Goal: Task Accomplishment & Management: Use online tool/utility

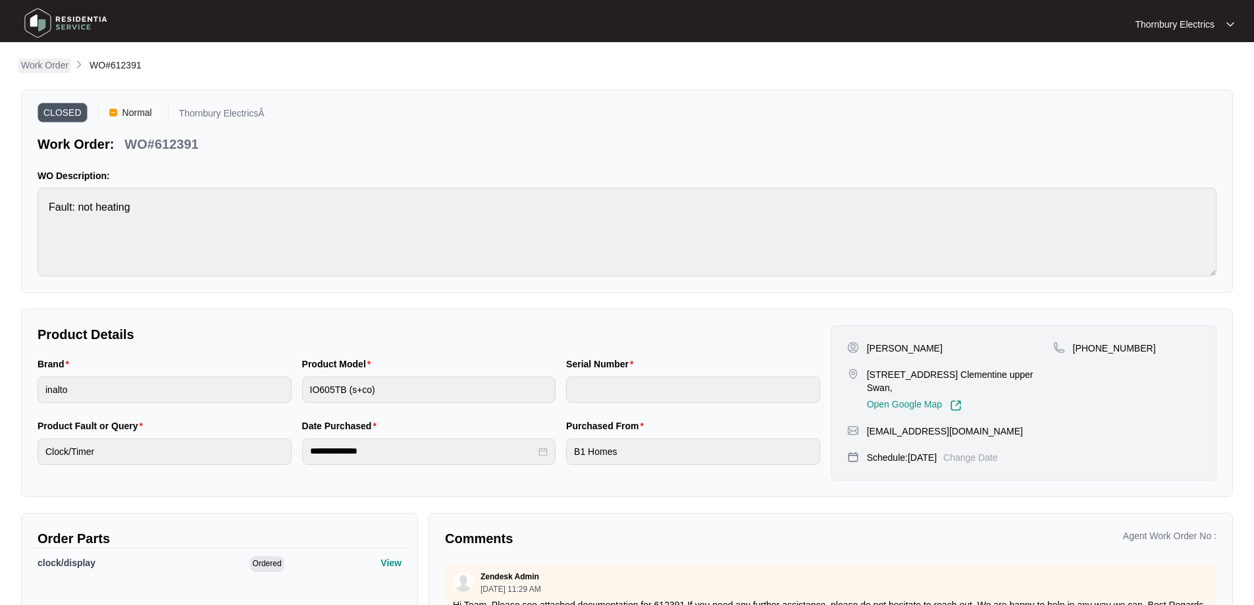
click at [51, 68] on p "Work Order" at bounding box center [44, 65] width 47 height 13
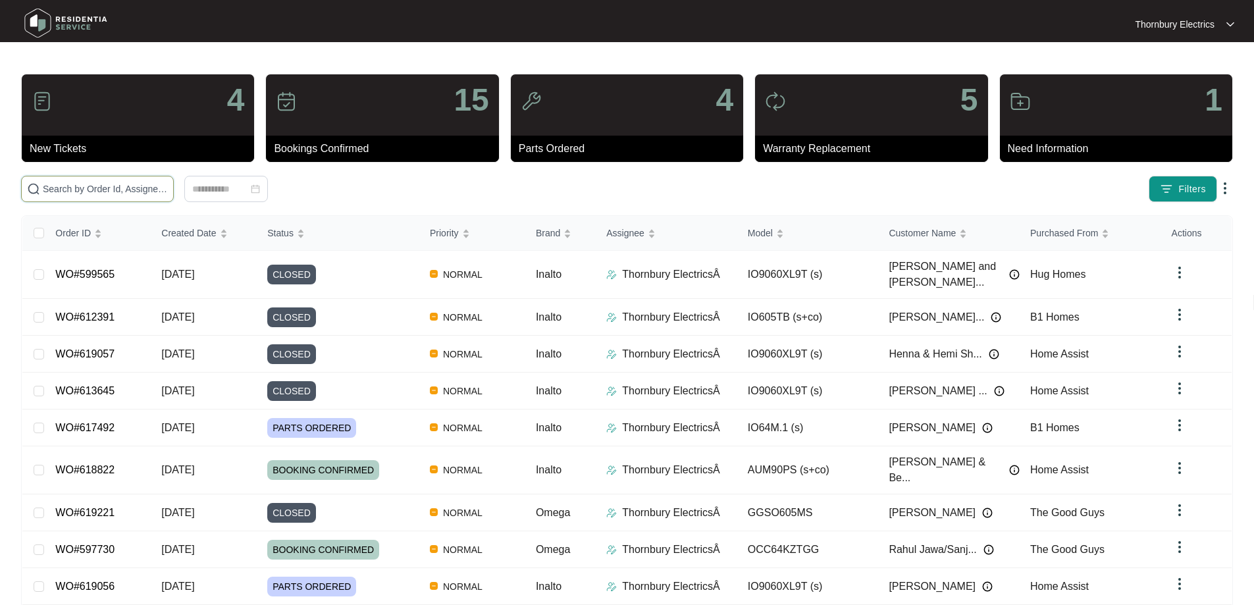
click at [129, 195] on input "text" at bounding box center [105, 189] width 125 height 14
type input "616675"
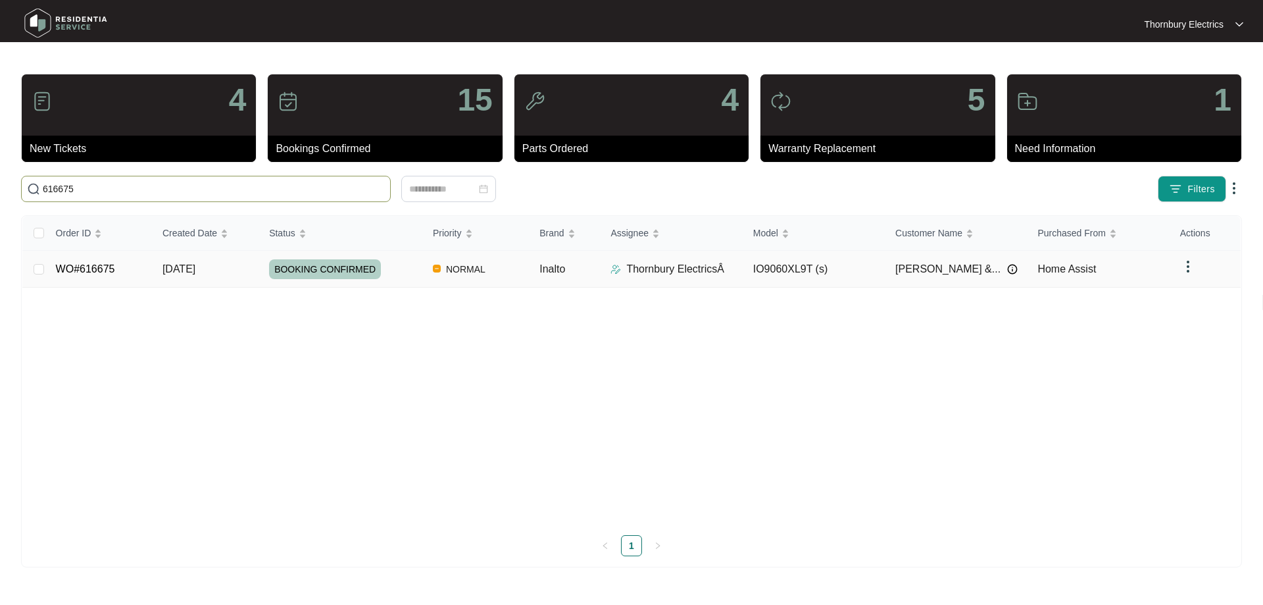
click at [323, 276] on span "BOOKING CONFIRMED" at bounding box center [325, 269] width 112 height 20
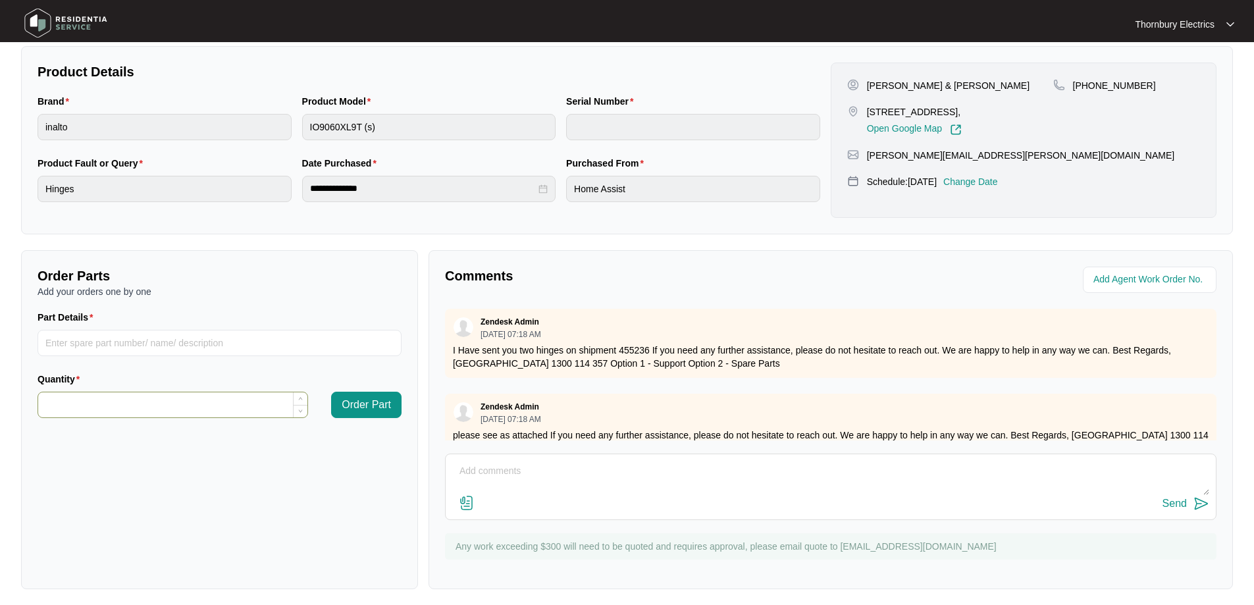
scroll to position [263, 0]
click at [84, 351] on input "Part Details" at bounding box center [220, 342] width 364 height 26
paste input "SP12948"
type input "SP12948 Thermostat Knob"
click at [151, 408] on input "Quantity" at bounding box center [172, 404] width 269 height 25
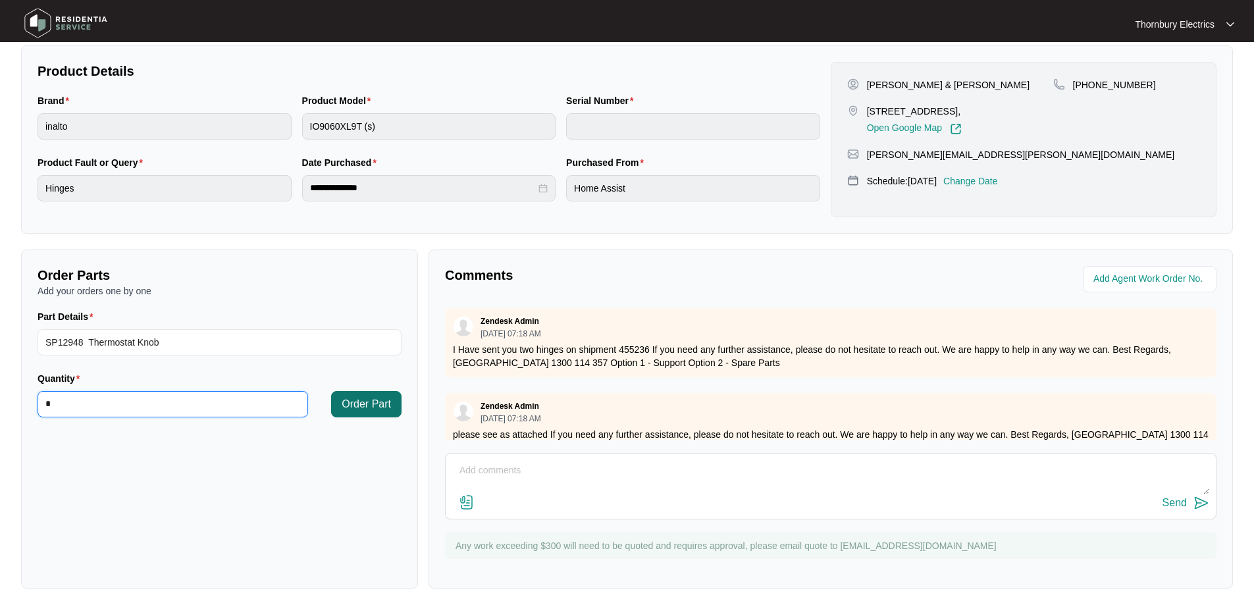
type input "*"
click at [363, 403] on span "Order Part" at bounding box center [366, 404] width 49 height 16
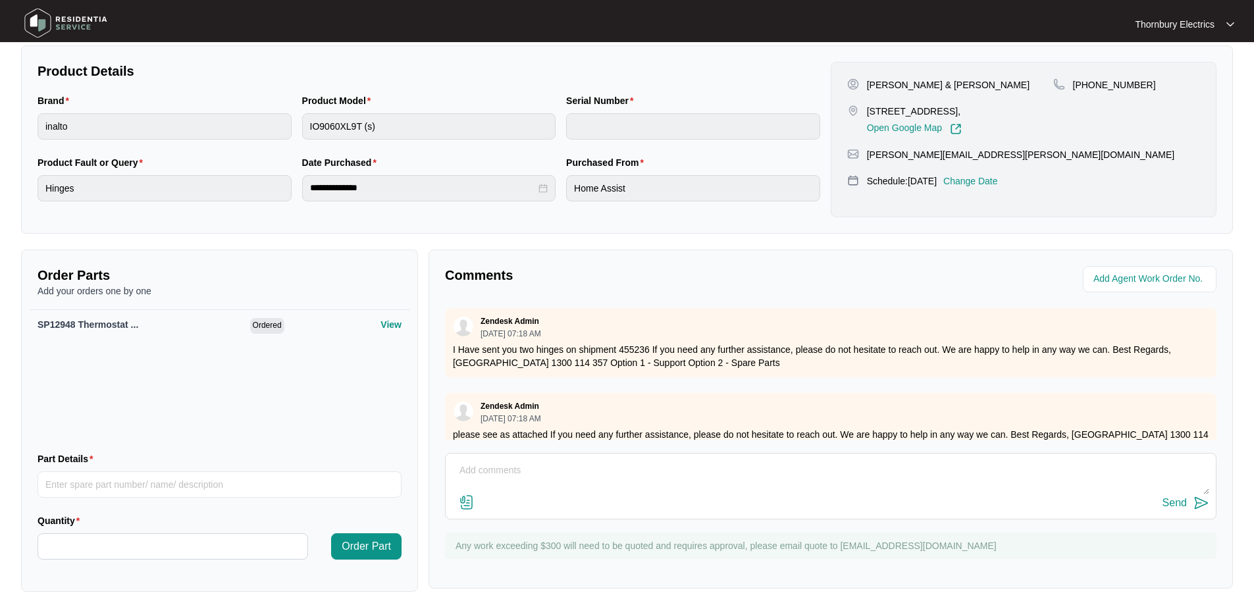
click at [589, 472] on textarea at bounding box center [830, 477] width 757 height 34
paste textarea "Called out to Inalto undermount as door not closing securely and opening beyond…"
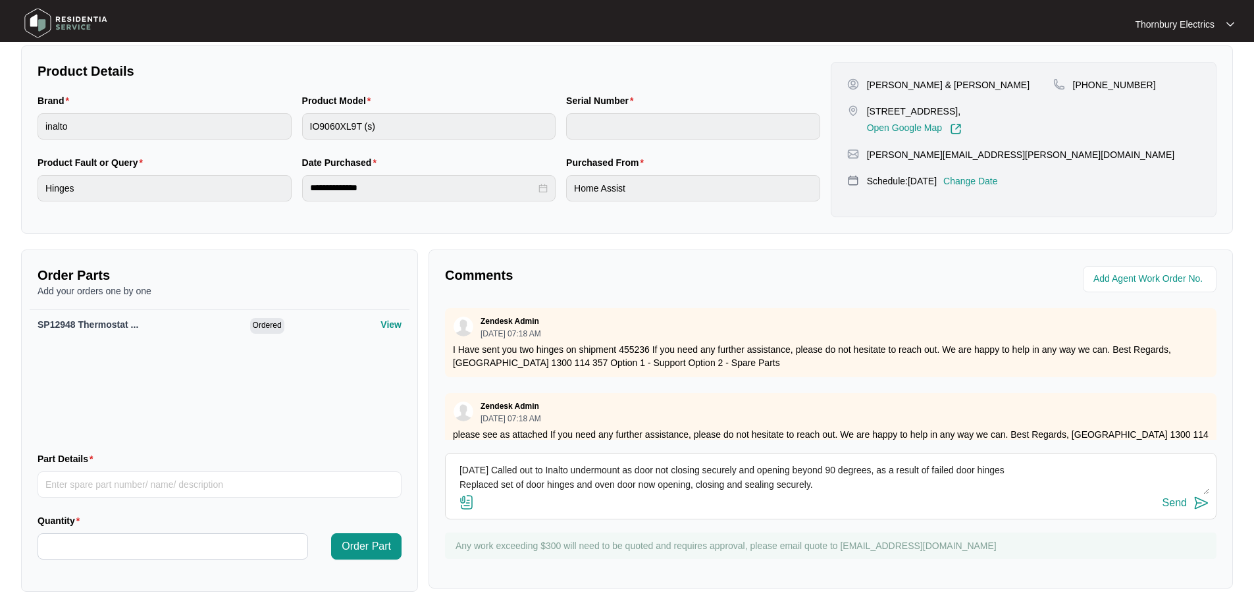
scroll to position [39, 0]
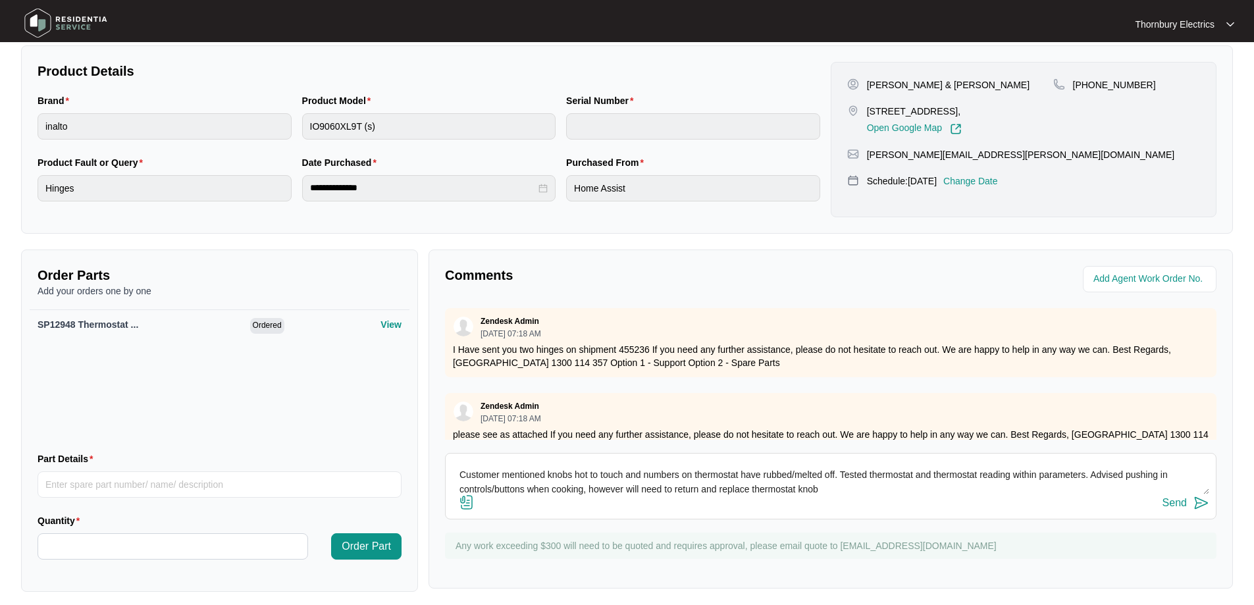
type textarea "[DATE] Called out to Inalto undermount as door not closing securely and opening…"
click at [1179, 505] on div "Send" at bounding box center [1174, 503] width 24 height 12
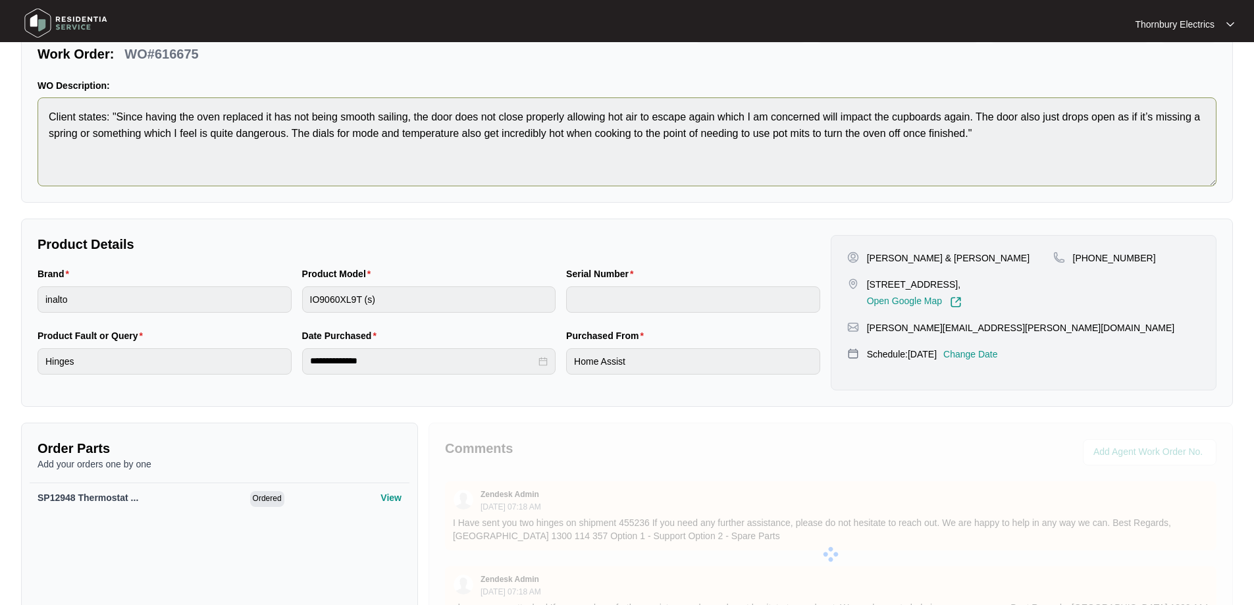
scroll to position [0, 0]
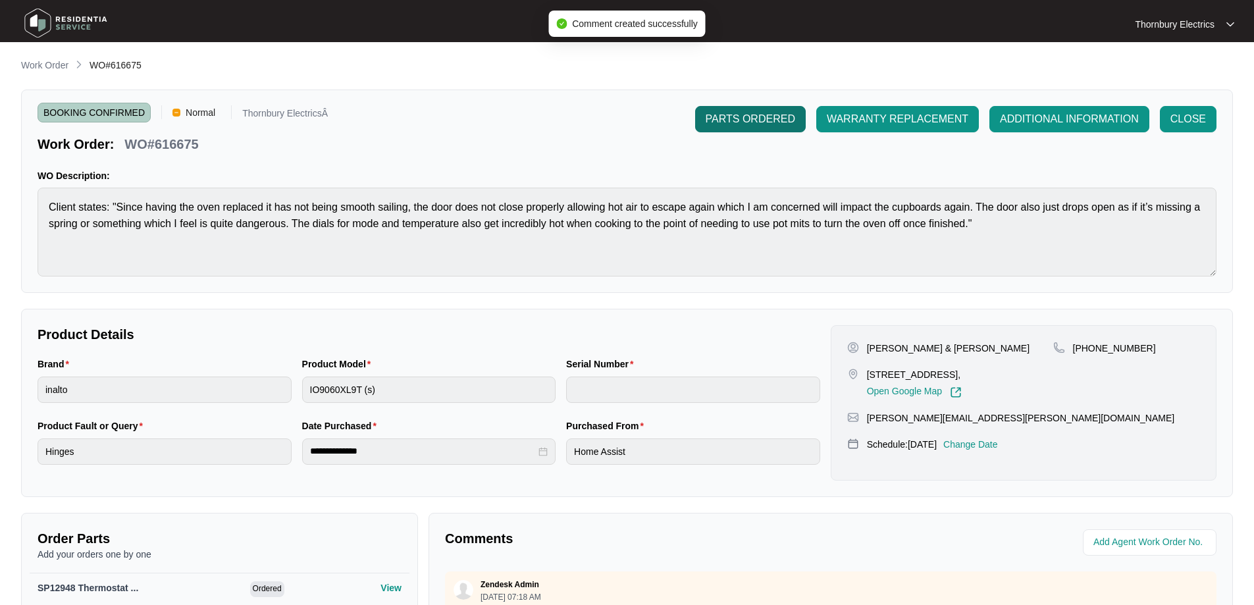
click at [780, 123] on span "PARTS ORDERED" at bounding box center [749, 119] width 89 height 16
